Goal: Download file/media

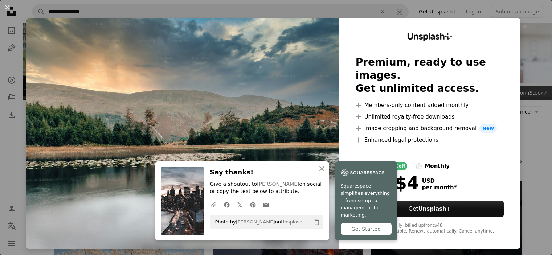
scroll to position [2359, 0]
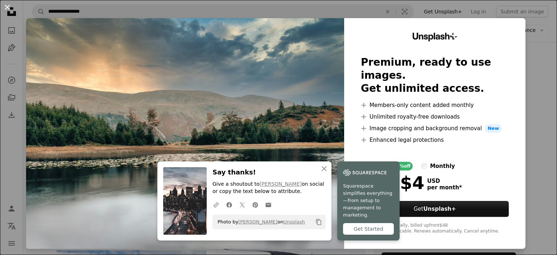
click at [8, 11] on button "An X shape" at bounding box center [7, 7] width 9 height 9
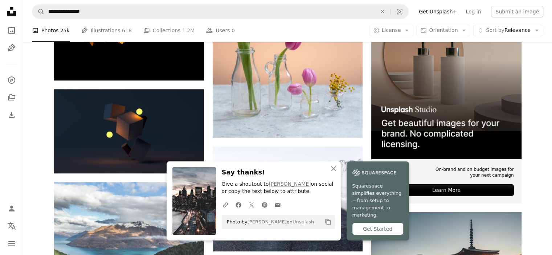
scroll to position [2431, 0]
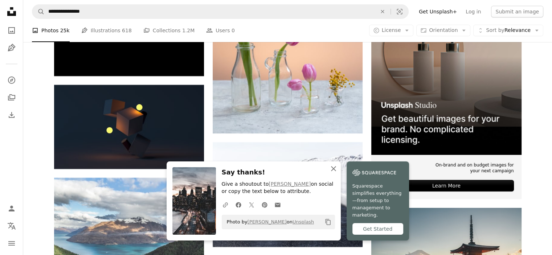
click at [338, 173] on icon "An X shape" at bounding box center [333, 168] width 9 height 9
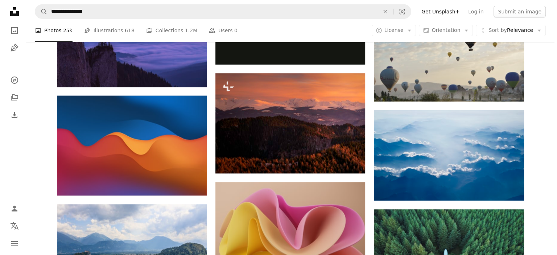
scroll to position [5371, 0]
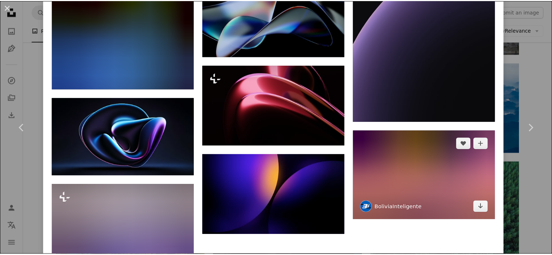
scroll to position [3293, 0]
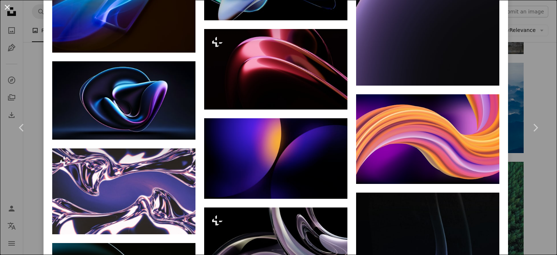
click at [4, 5] on button "An X shape" at bounding box center [7, 7] width 9 height 9
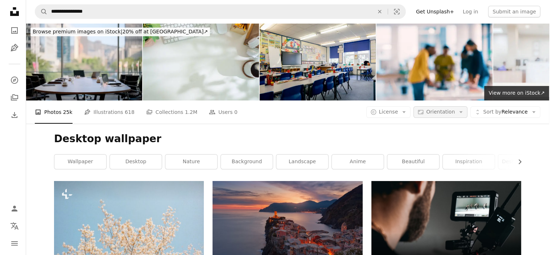
scroll to position [11359, 0]
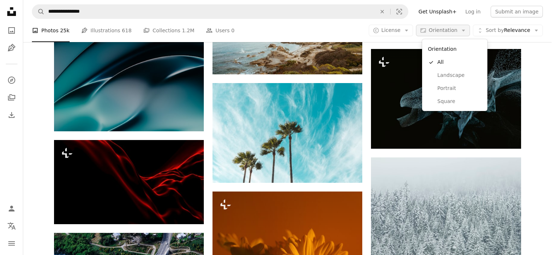
click at [454, 31] on span "Orientation" at bounding box center [443, 30] width 29 height 6
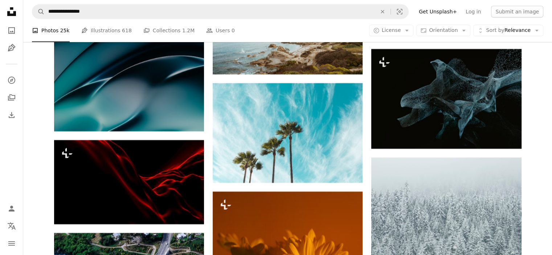
scroll to position [14879, 0]
